Goal: Information Seeking & Learning: Compare options

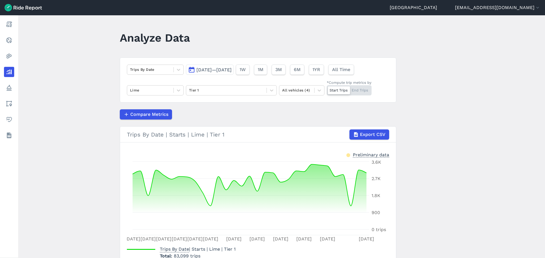
scroll to position [36, 0]
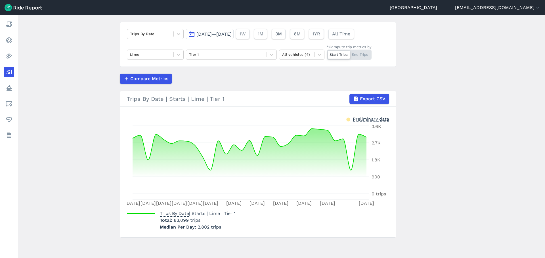
click at [87, 128] on main "Analyze Data Trips By Date [DATE]—[DATE] 1W 1M 3M 6M 1YR All Time Lime Tier 1 A…" at bounding box center [281, 136] width 526 height 243
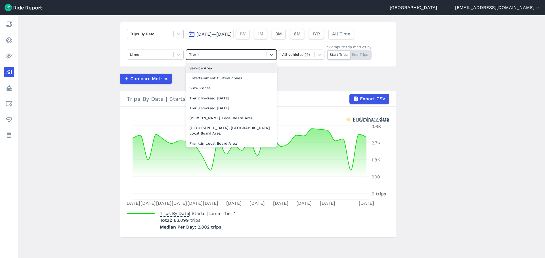
click at [195, 56] on div at bounding box center [226, 54] width 75 height 7
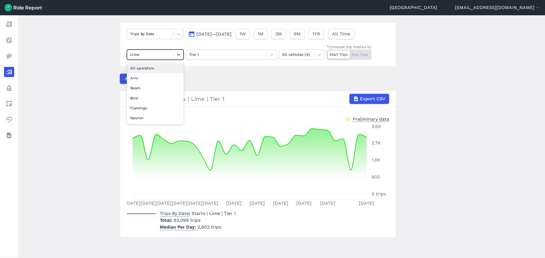
click at [161, 56] on div at bounding box center [150, 54] width 41 height 7
click at [154, 110] on div "Flamingo" at bounding box center [155, 108] width 57 height 10
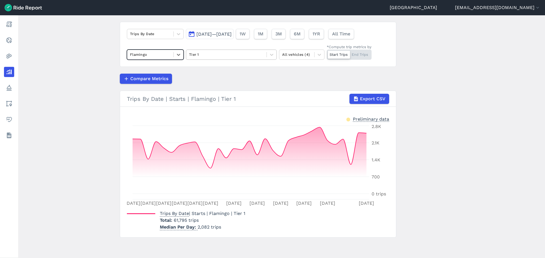
click at [206, 52] on div at bounding box center [226, 54] width 75 height 7
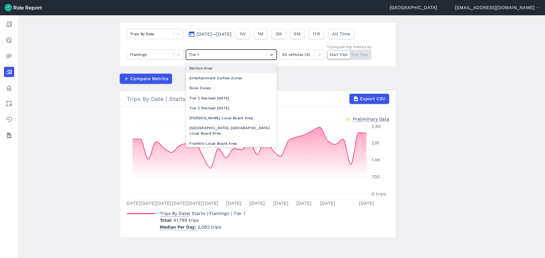
click at [215, 69] on div "Service Area" at bounding box center [231, 68] width 91 height 10
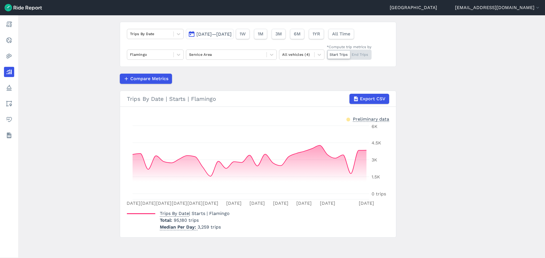
click at [55, 186] on main "Analyze Data Trips By Date [DATE]—[DATE] 1W 1M 3M 6M 1YR All Time Flamingo Serv…" at bounding box center [281, 136] width 526 height 243
click at [171, 52] on div "Flamingo" at bounding box center [150, 54] width 46 height 9
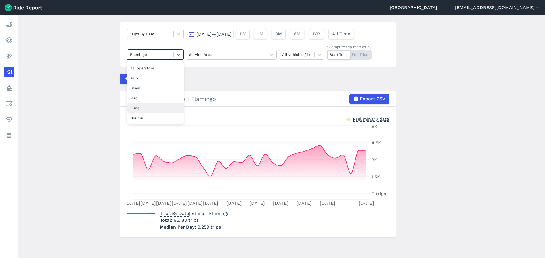
click at [152, 107] on div "Lime" at bounding box center [155, 108] width 57 height 10
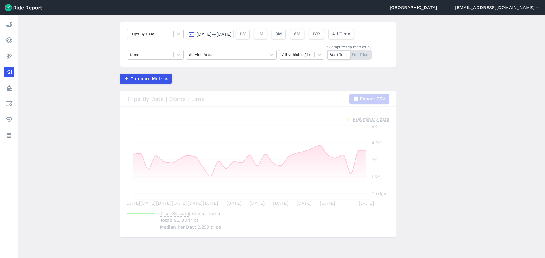
click at [223, 75] on div "Compare Metrics" at bounding box center [258, 79] width 276 height 10
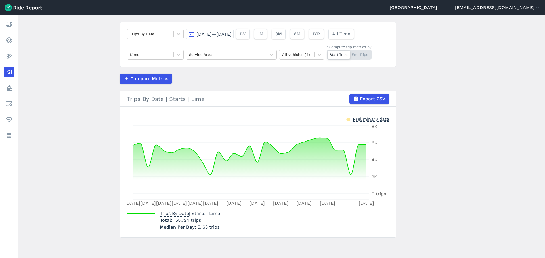
click at [60, 144] on main "Analyze Data Trips By Date [DATE]—[DATE] 1W 1M 3M 6M 1YR All Time Lime Service …" at bounding box center [281, 136] width 526 height 243
click at [168, 54] on div at bounding box center [150, 54] width 41 height 7
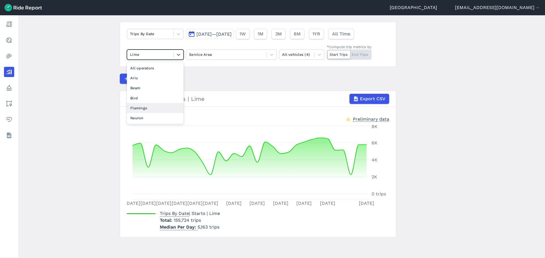
click at [147, 110] on div "Flamingo" at bounding box center [155, 108] width 57 height 10
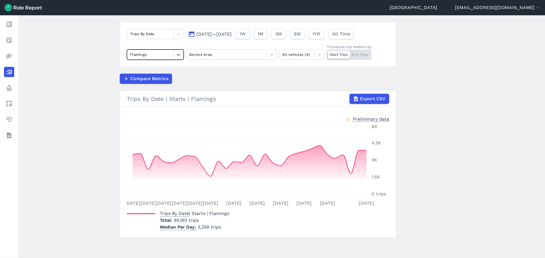
click at [357, 53] on div "Start Trips End Trips" at bounding box center [348, 55] width 45 height 10
click at [326, 53] on input "*Compute trip metrics by Start Trips End Trips" at bounding box center [326, 52] width 0 height 4
click at [284, 83] on div "Compare Metrics" at bounding box center [258, 79] width 276 height 10
click at [331, 53] on div "Start Trips End Trips" at bounding box center [348, 55] width 45 height 10
click at [326, 53] on input "*Compute trip metrics by Start Trips End Trips" at bounding box center [326, 52] width 0 height 4
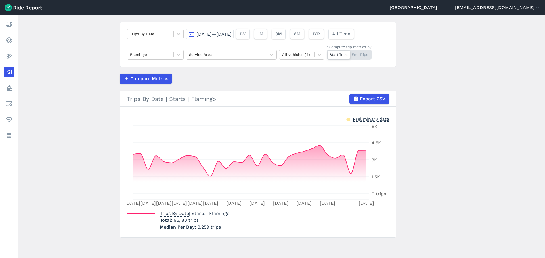
click at [318, 71] on article "Trips By Date [DATE]—[DATE] 1W 1M 3M 6M 1YR All Time Flamingo Service Area All …" at bounding box center [258, 130] width 276 height 216
